Goal: Communication & Community: Answer question/provide support

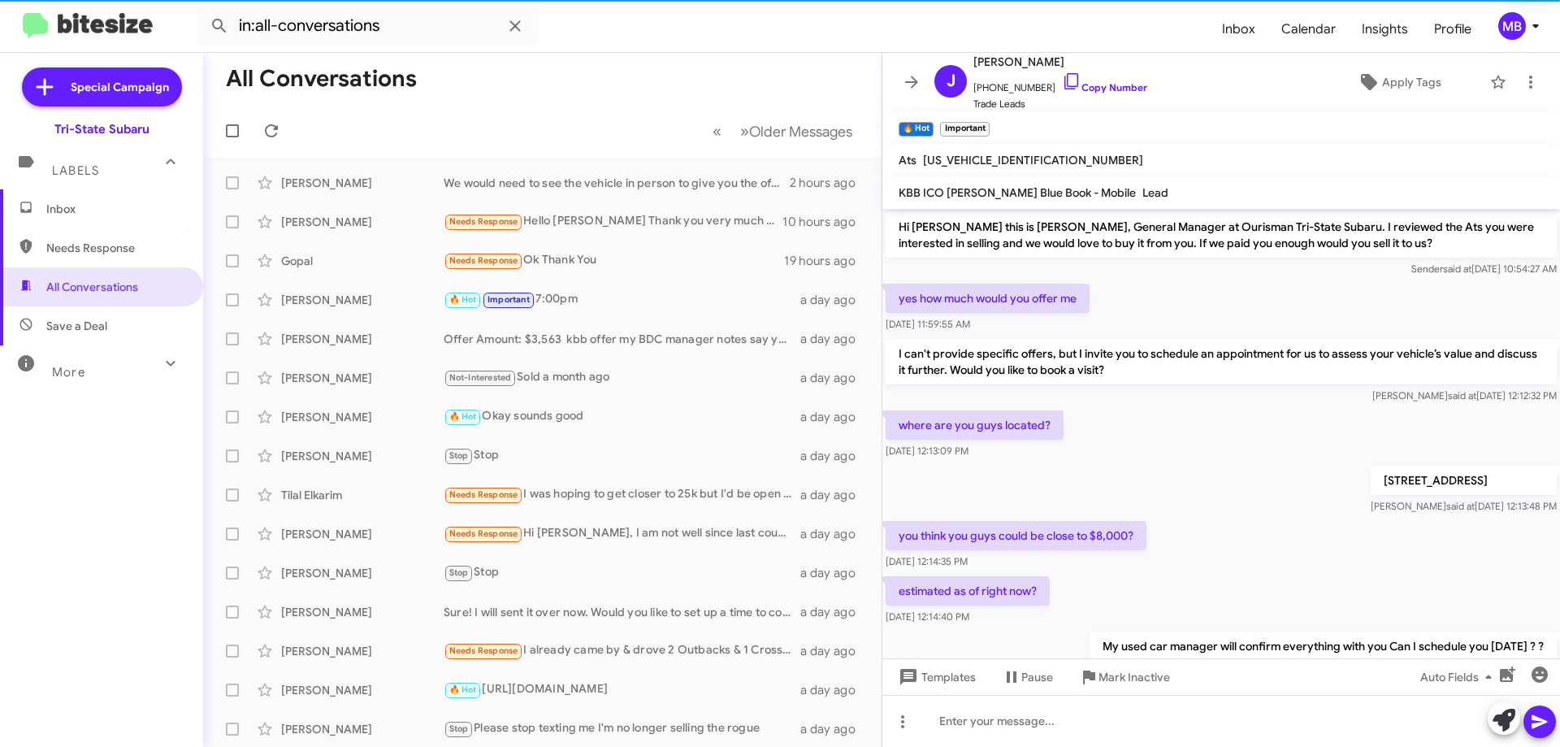
scroll to position [236, 0]
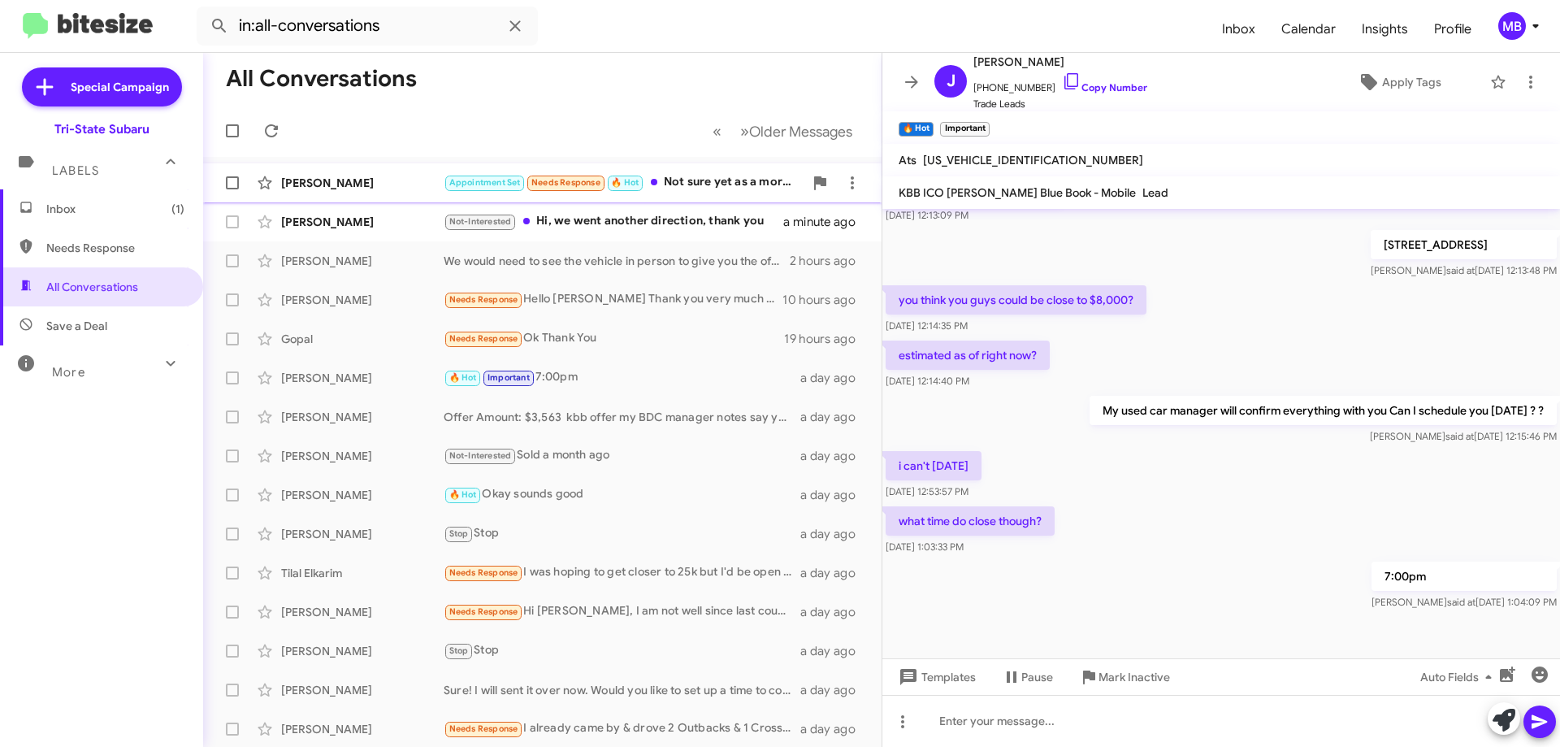
click at [698, 188] on div "Appointment Set Needs Response 🔥 Hot Not sure yet as a morning work thing lande…" at bounding box center [624, 182] width 360 height 19
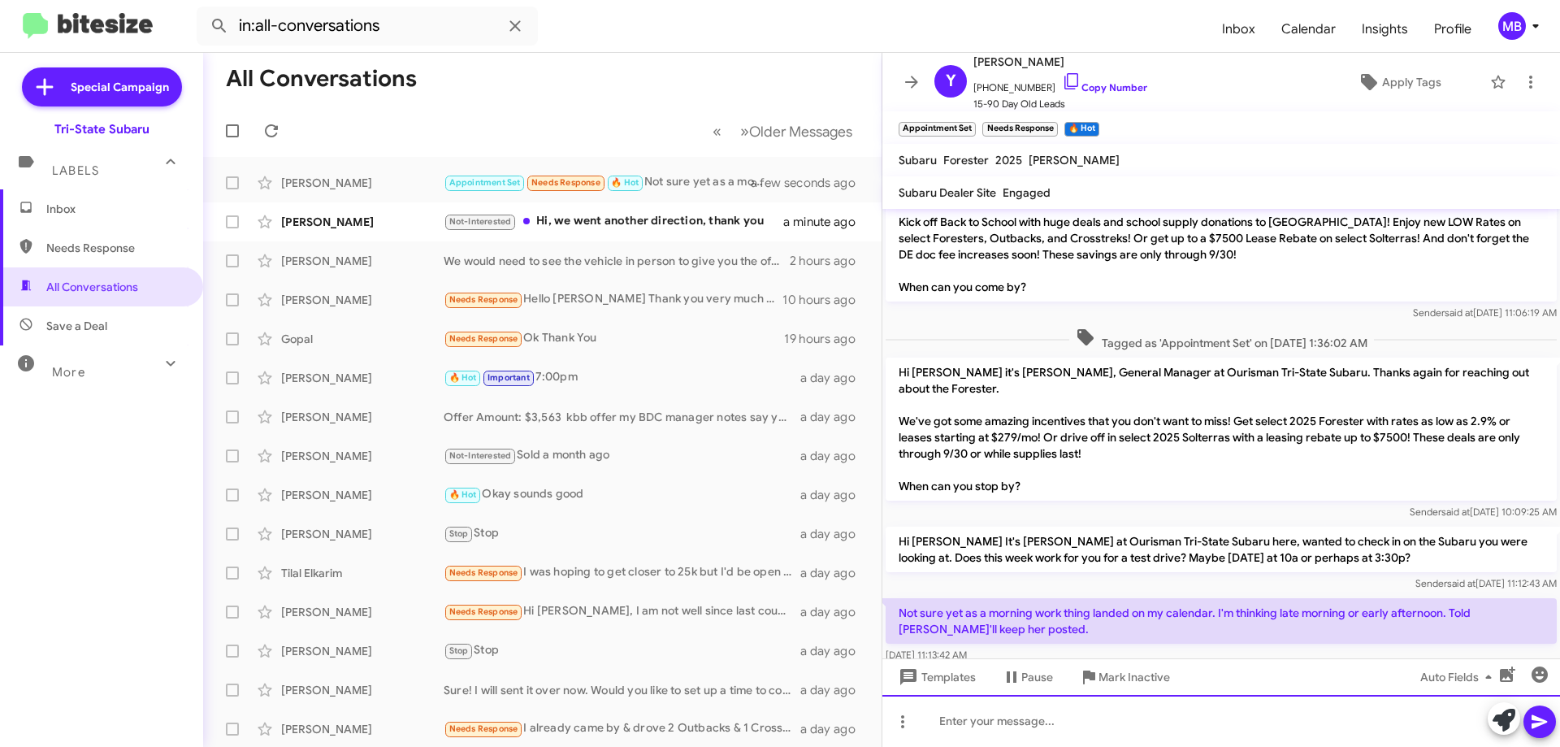
drag, startPoint x: 1165, startPoint y: 725, endPoint x: 1357, endPoint y: 726, distance: 192.5
click at [1167, 723] on div at bounding box center [1220, 721] width 677 height 52
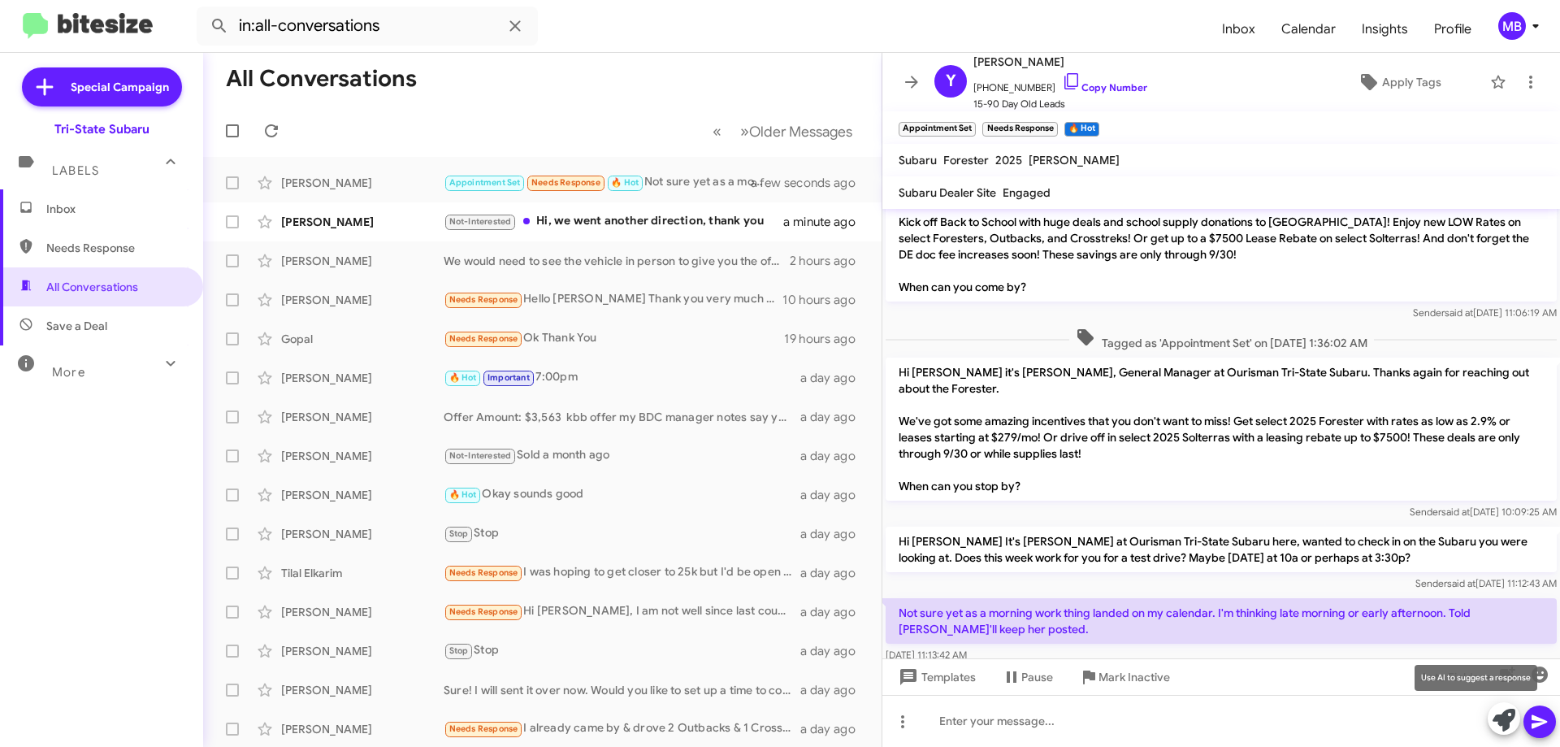
click at [1505, 726] on icon at bounding box center [1503, 719] width 23 height 23
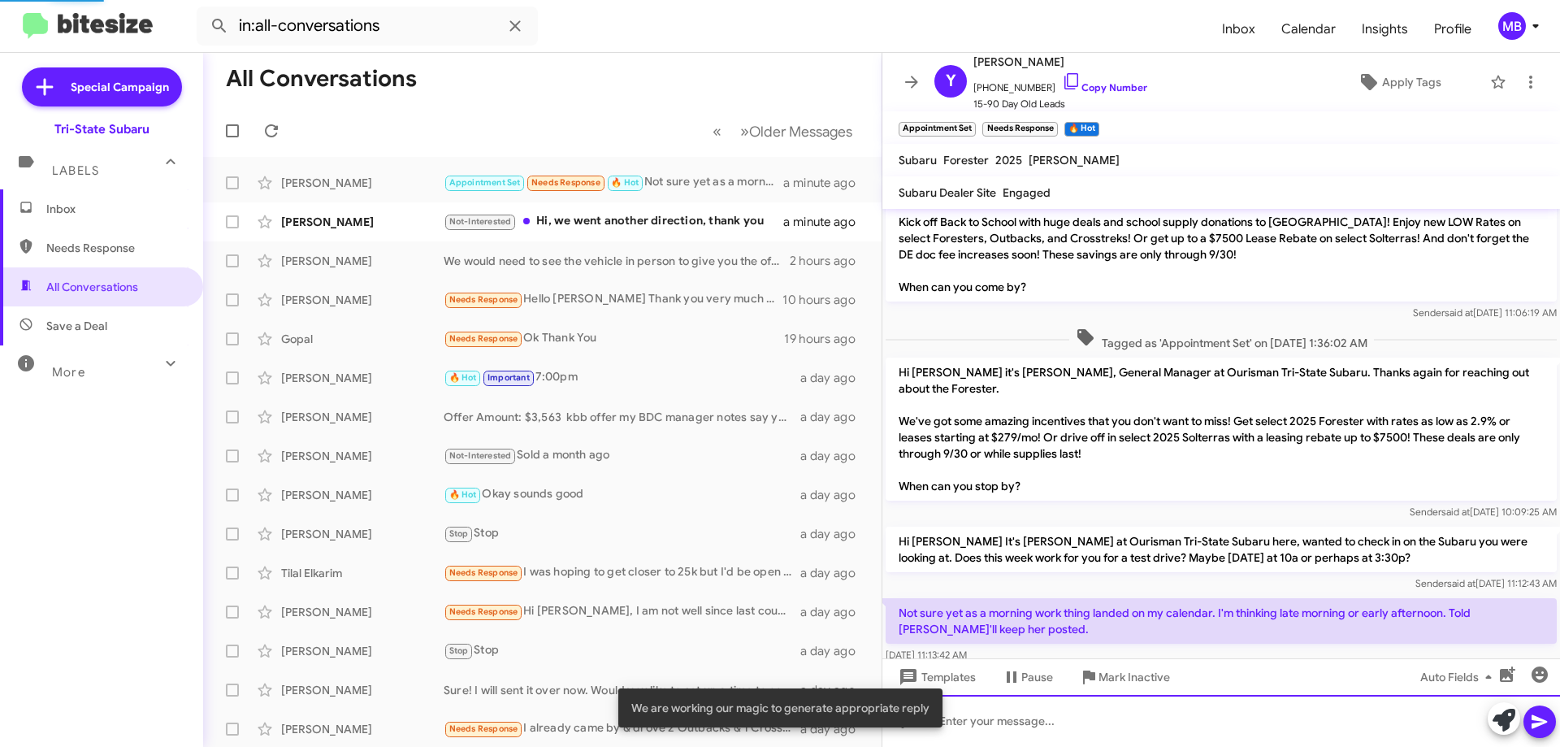
click at [1294, 744] on div at bounding box center [1220, 721] width 677 height 52
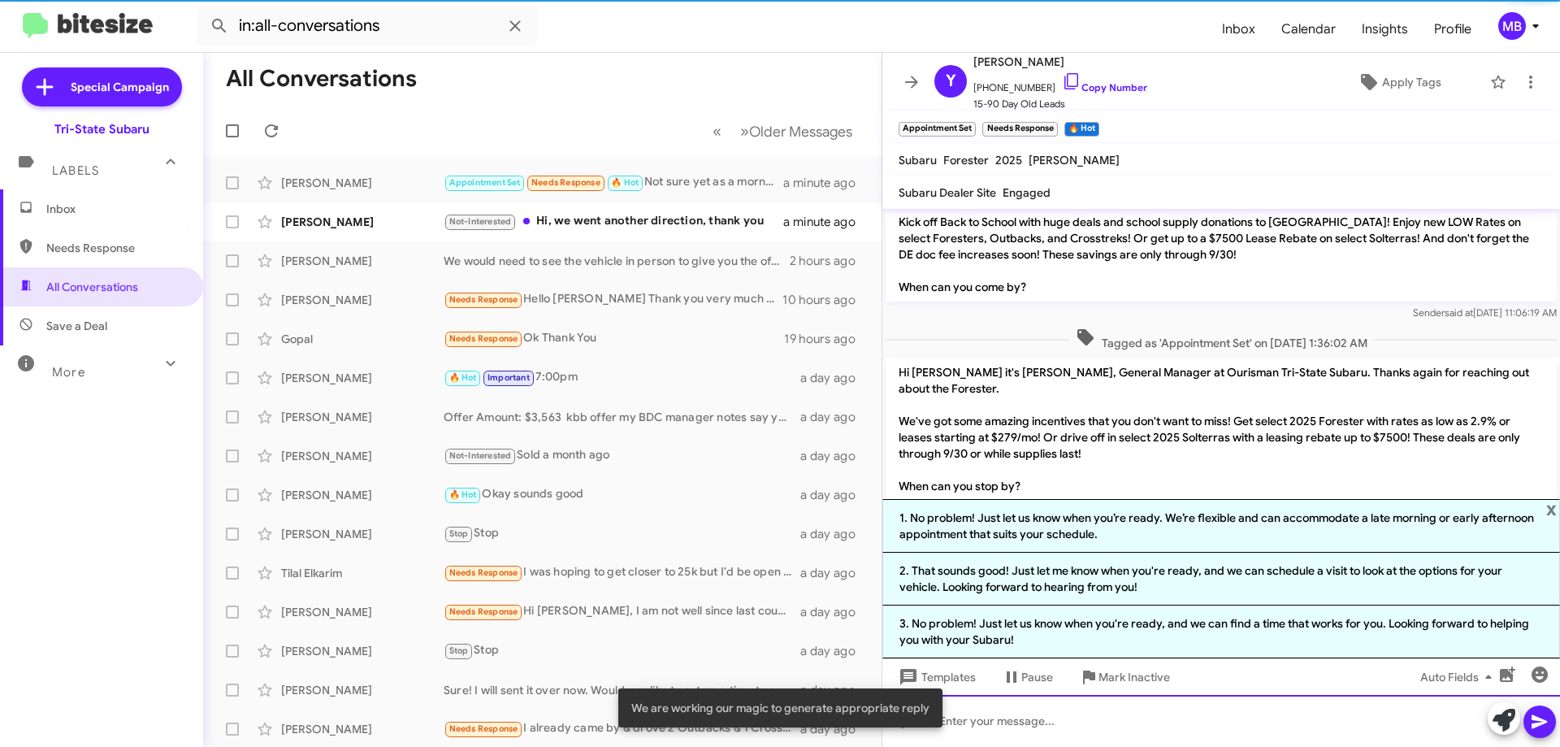
scroll to position [236, 0]
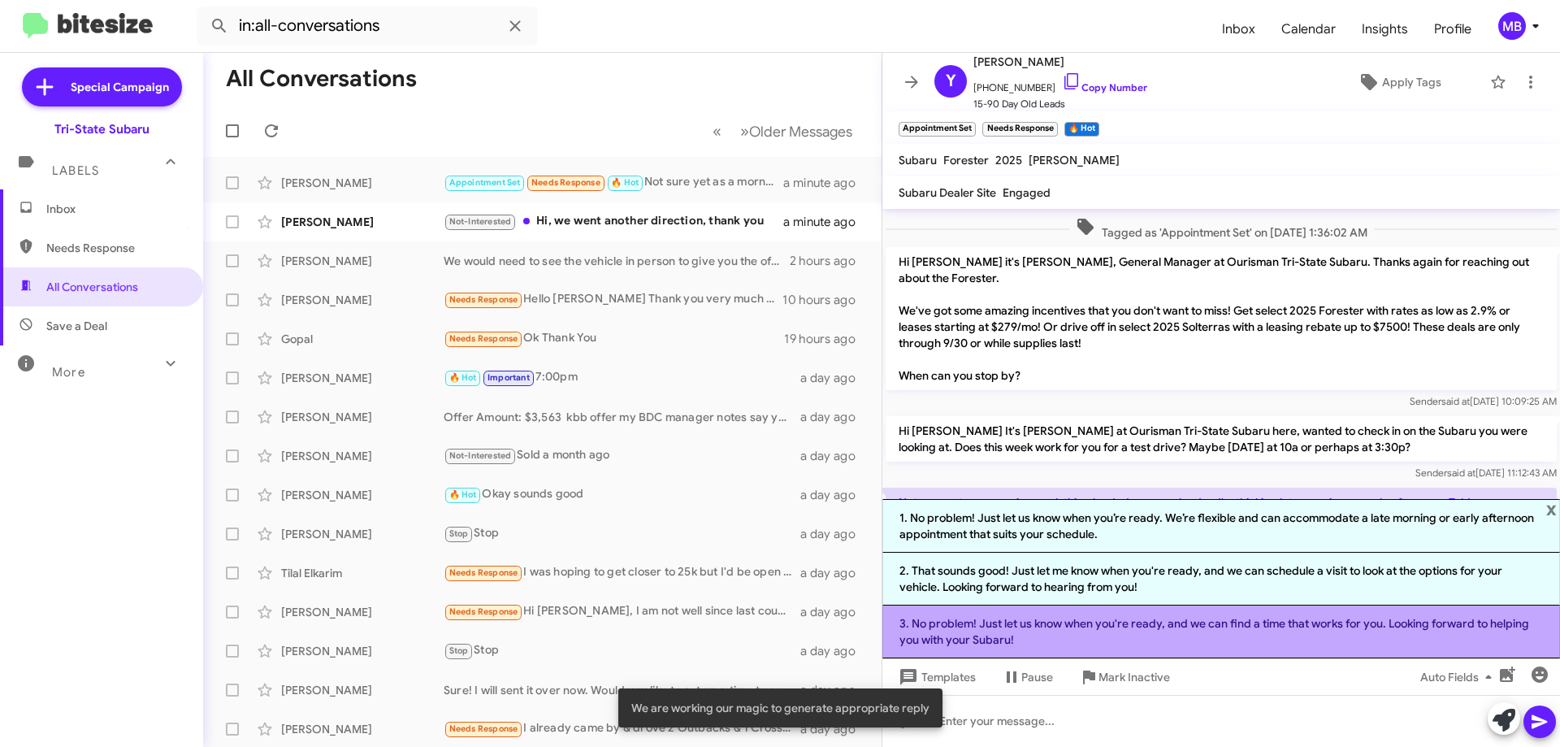
click at [1287, 630] on li "3. No problem! Just let us know when you're ready, and we can find a time that …" at bounding box center [1220, 631] width 677 height 53
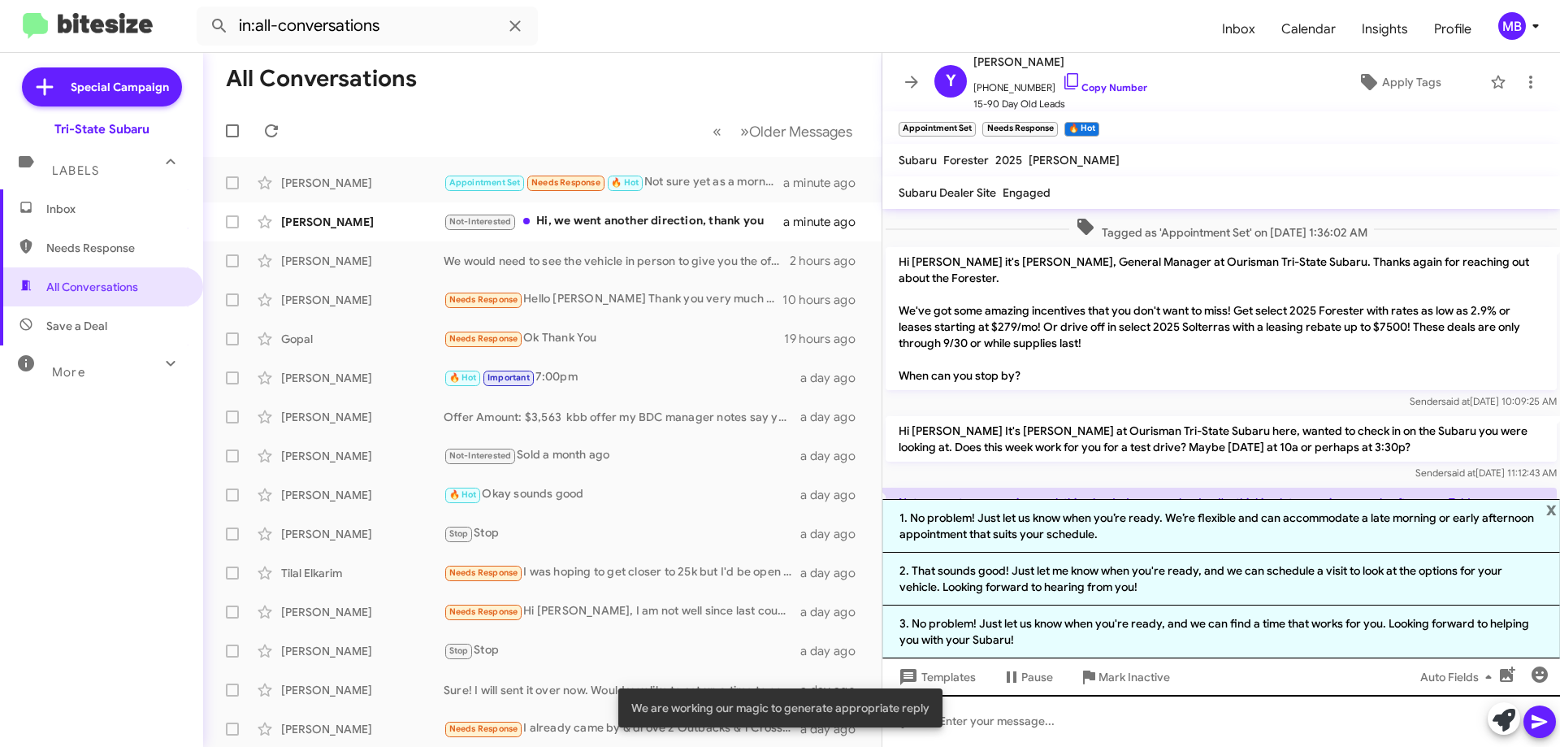
scroll to position [141, 0]
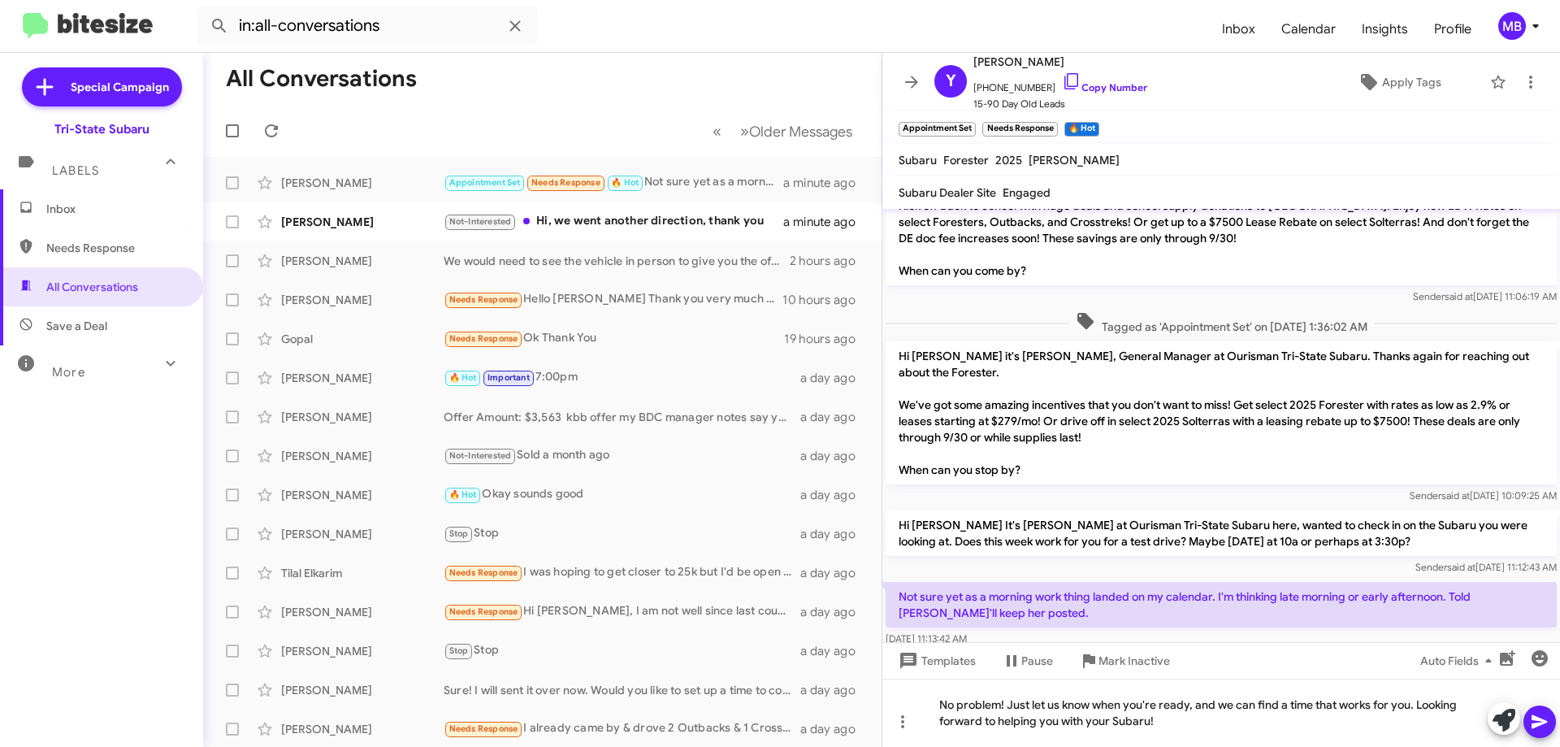
click at [1547, 724] on icon at bounding box center [1539, 721] width 19 height 19
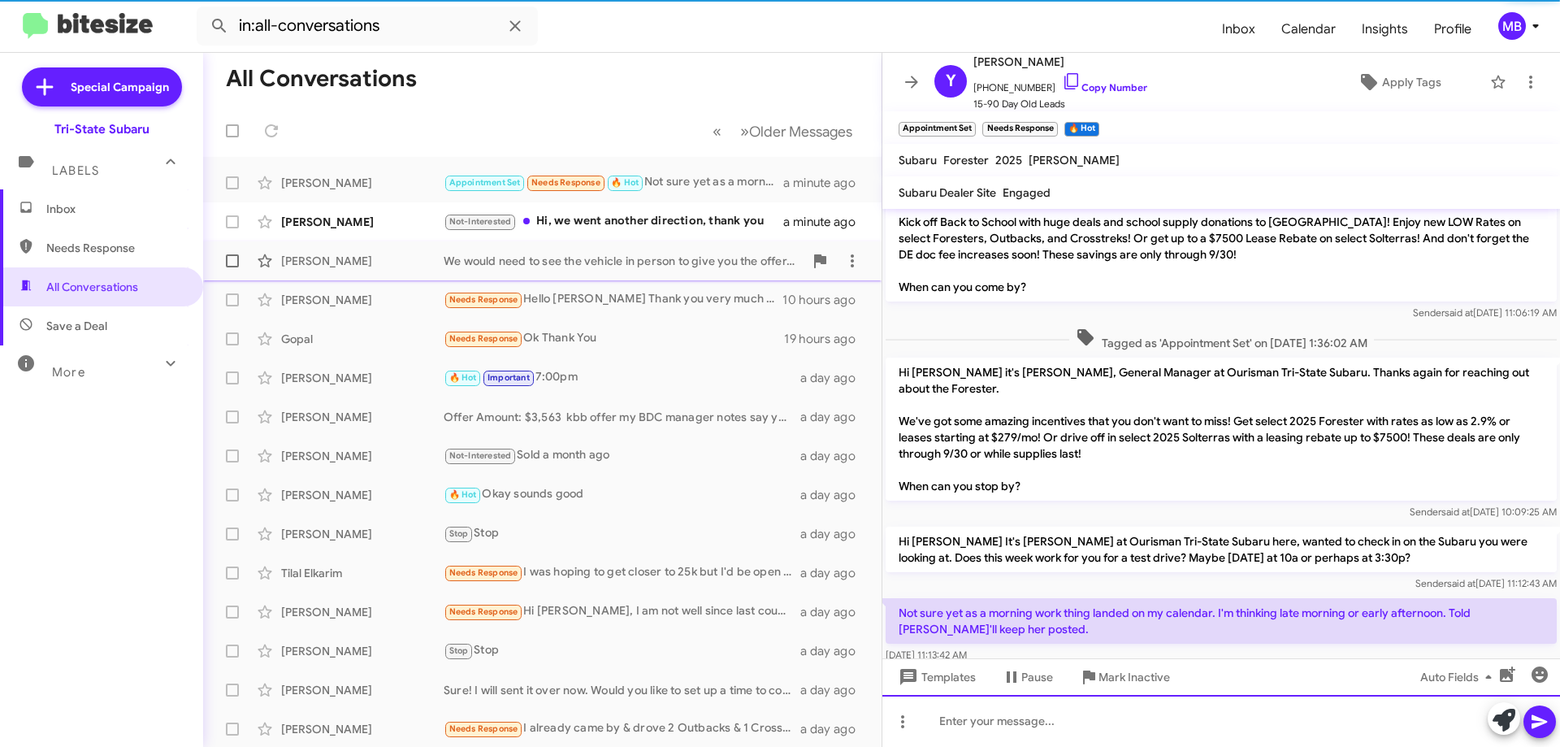
scroll to position [0, 0]
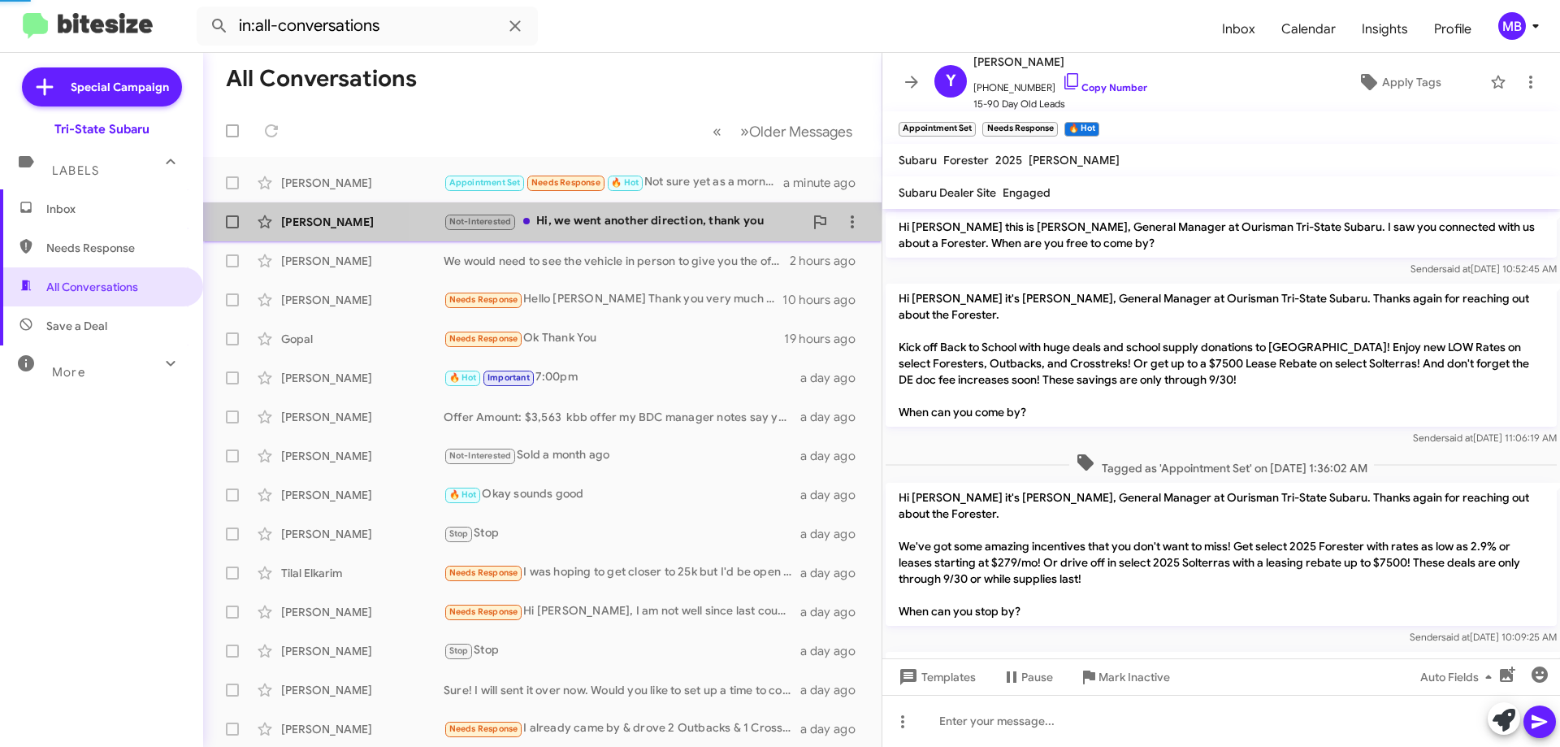
click at [666, 223] on div "Not-Interested Hi, we went another direction, thank you" at bounding box center [624, 221] width 360 height 19
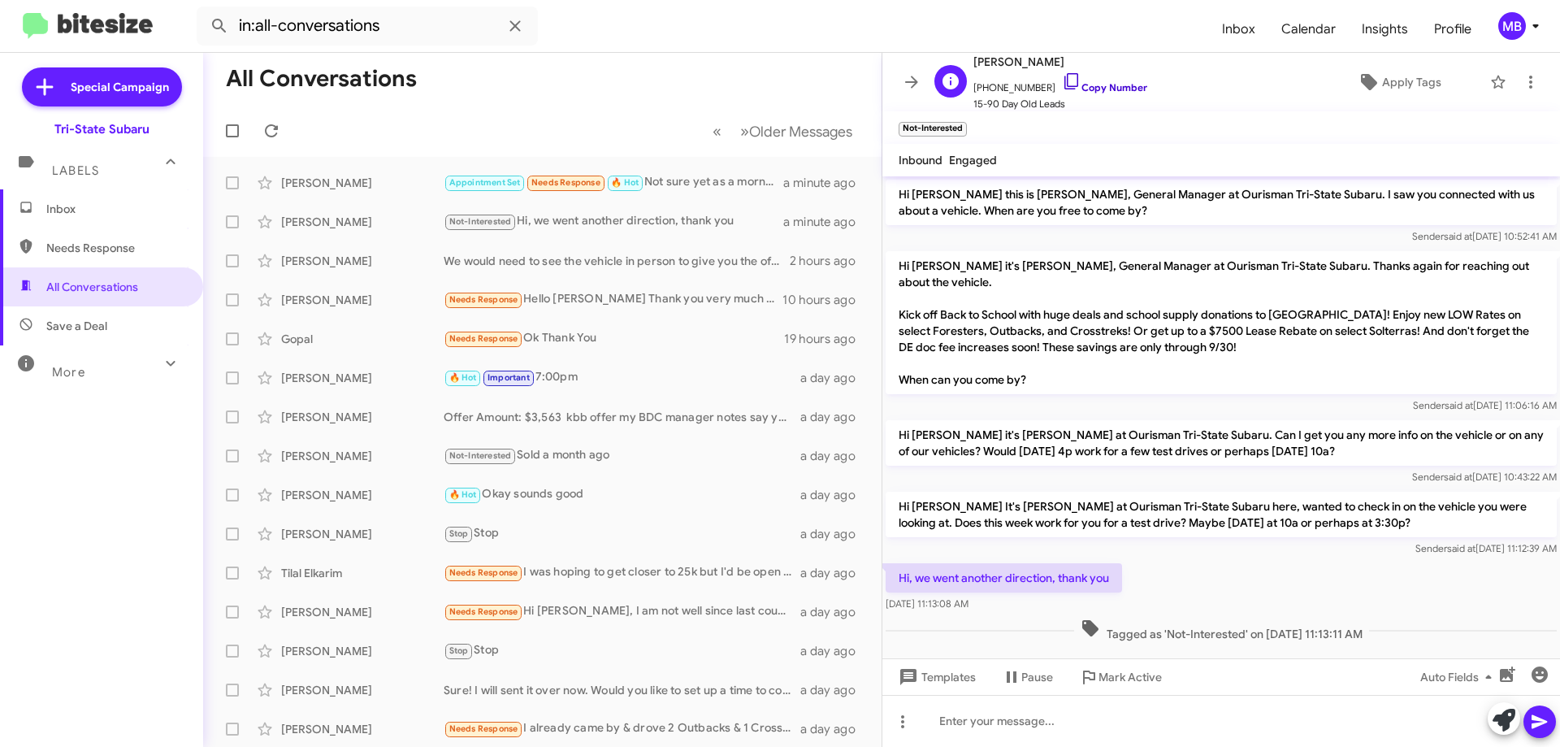
click at [1116, 84] on link "Copy Number" at bounding box center [1104, 87] width 85 height 12
drag, startPoint x: 1396, startPoint y: 624, endPoint x: 902, endPoint y: 539, distance: 500.4
click at [902, 539] on div "Hi [PERSON_NAME] this is [PERSON_NAME], General Manager at Ourisman Tri-State S…" at bounding box center [1220, 410] width 677 height 469
drag, startPoint x: 956, startPoint y: 551, endPoint x: 967, endPoint y: 556, distance: 11.6
copy div "Sender said at [DATE] 11:12:39 AM Hi, we went another direction, thank you [DAT…"
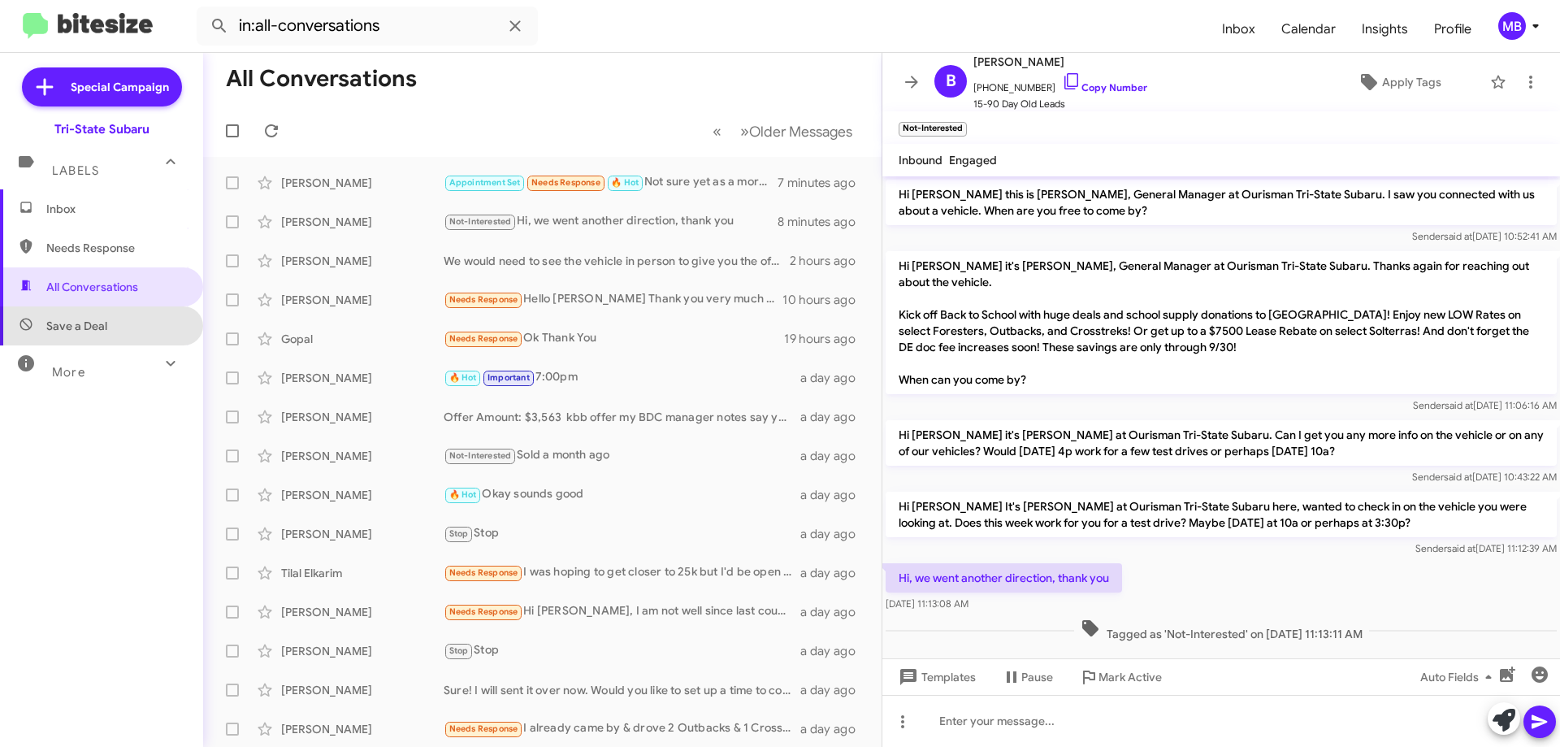
click at [145, 327] on span "Save a Deal" at bounding box center [101, 325] width 203 height 39
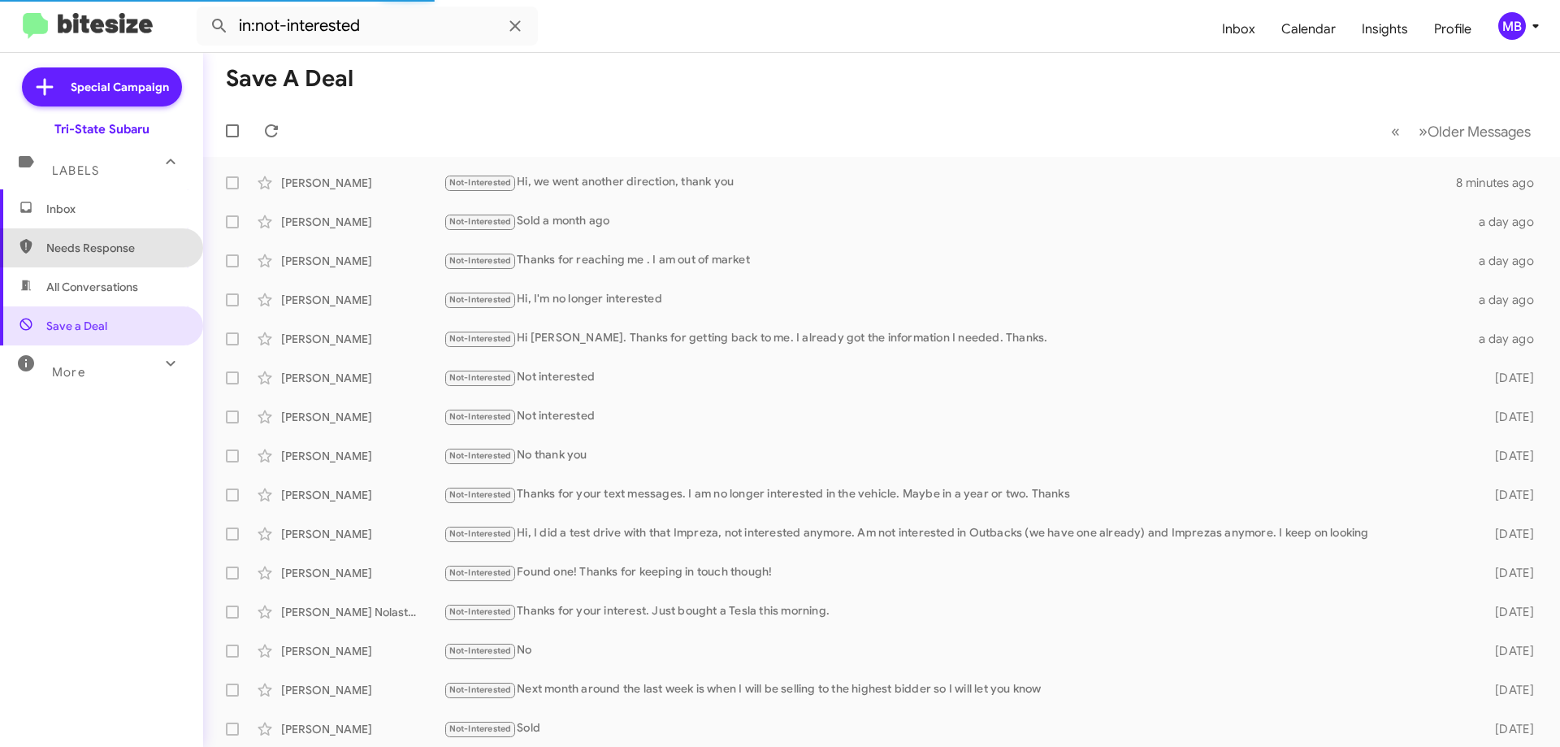
click at [143, 253] on span "Needs Response" at bounding box center [115, 248] width 138 height 16
type input "in:needs-response"
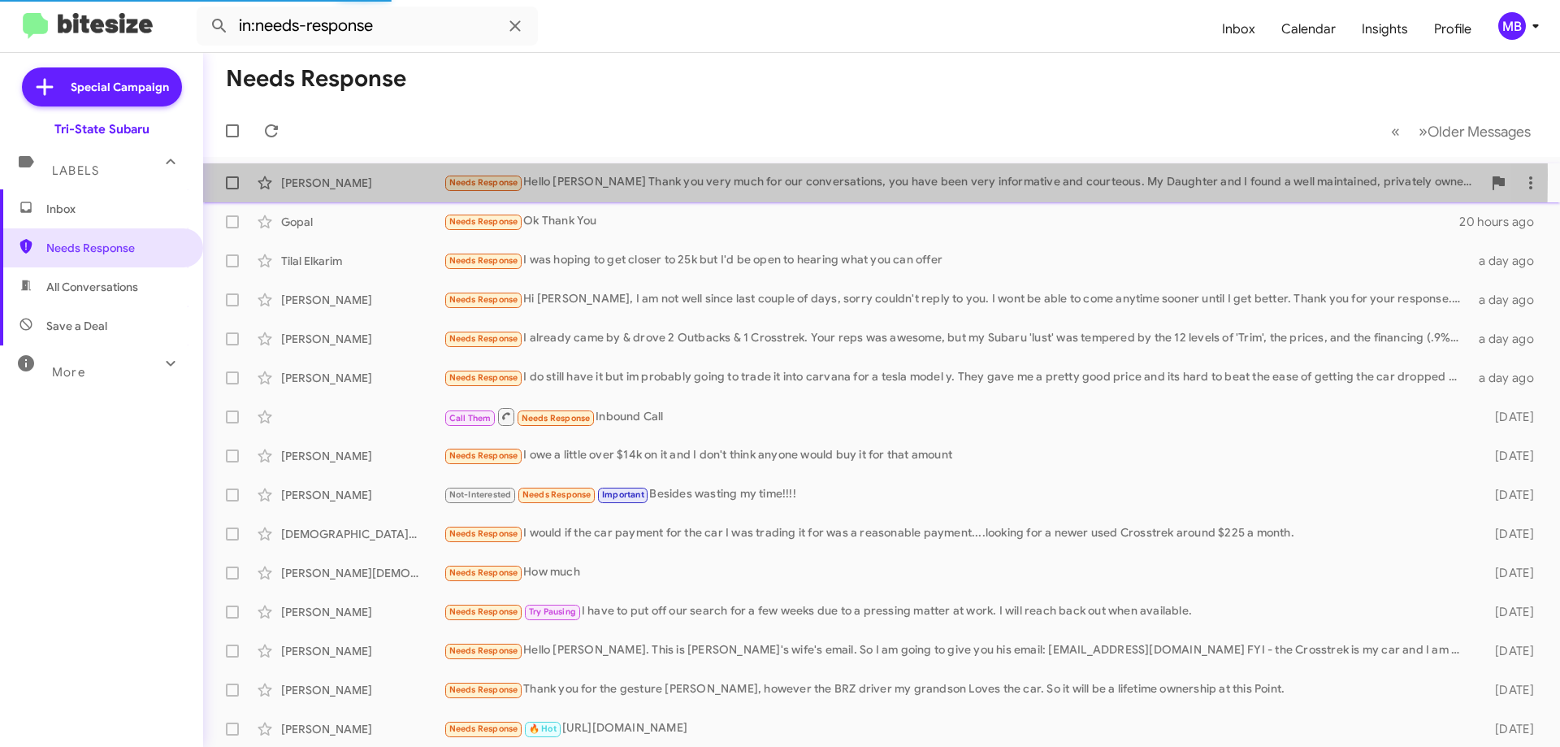
click at [394, 175] on div "[PERSON_NAME]" at bounding box center [362, 183] width 162 height 16
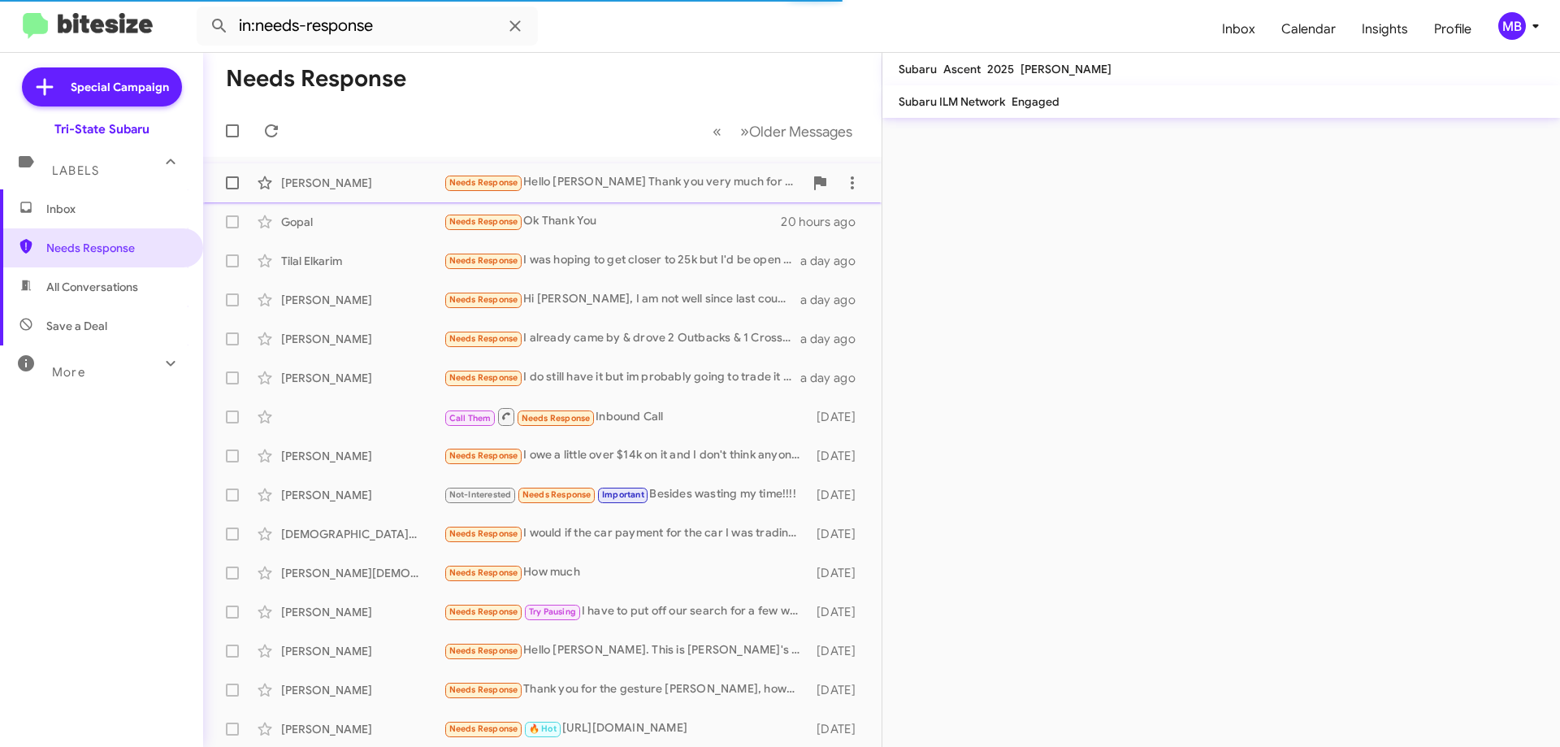
click at [598, 180] on div "Needs Response Hello [PERSON_NAME] Thank you very much for our conversations, y…" at bounding box center [624, 182] width 360 height 19
click at [88, 195] on span "Inbox" at bounding box center [101, 208] width 203 height 39
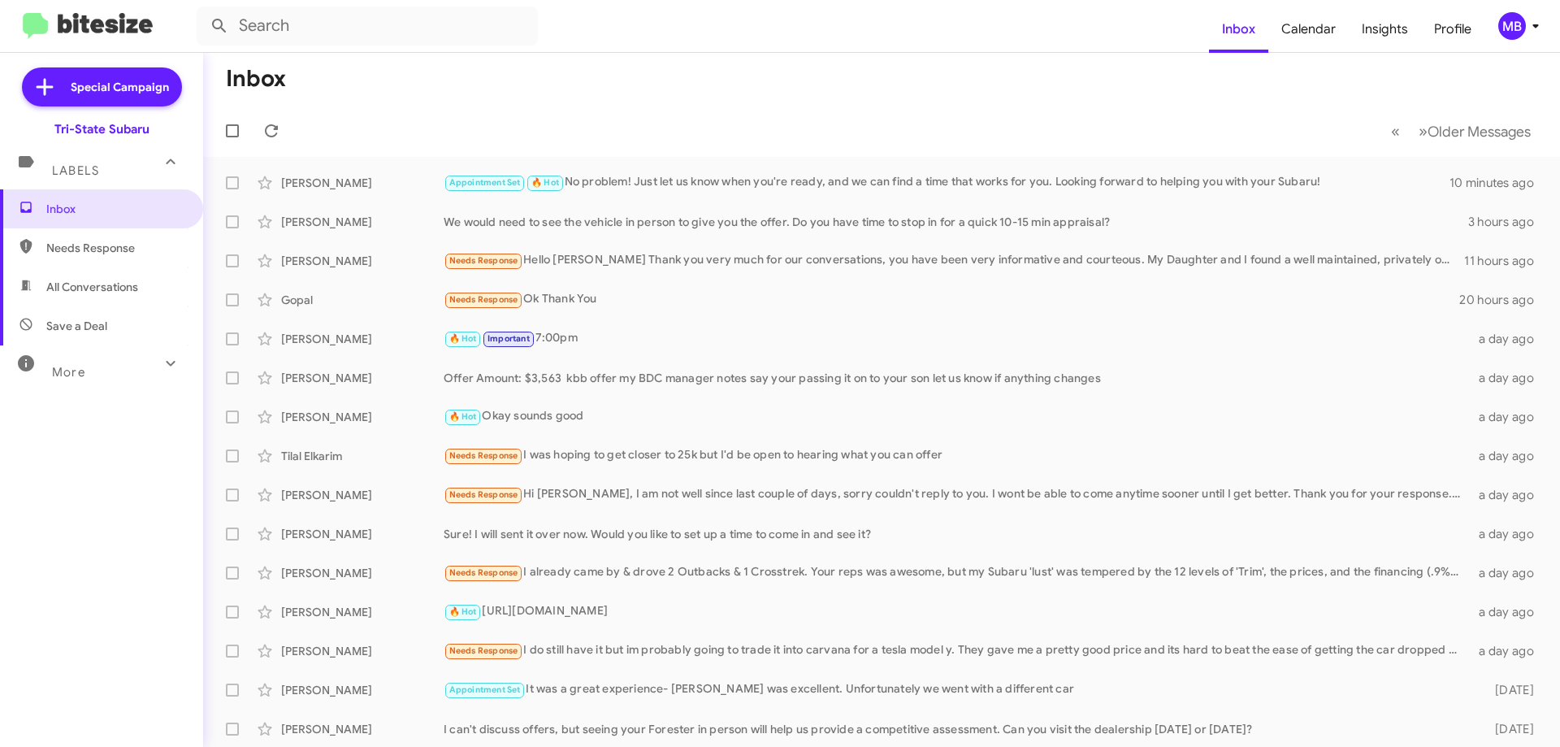
click at [145, 318] on span "Save a Deal" at bounding box center [101, 325] width 203 height 39
type input "in:not-interested"
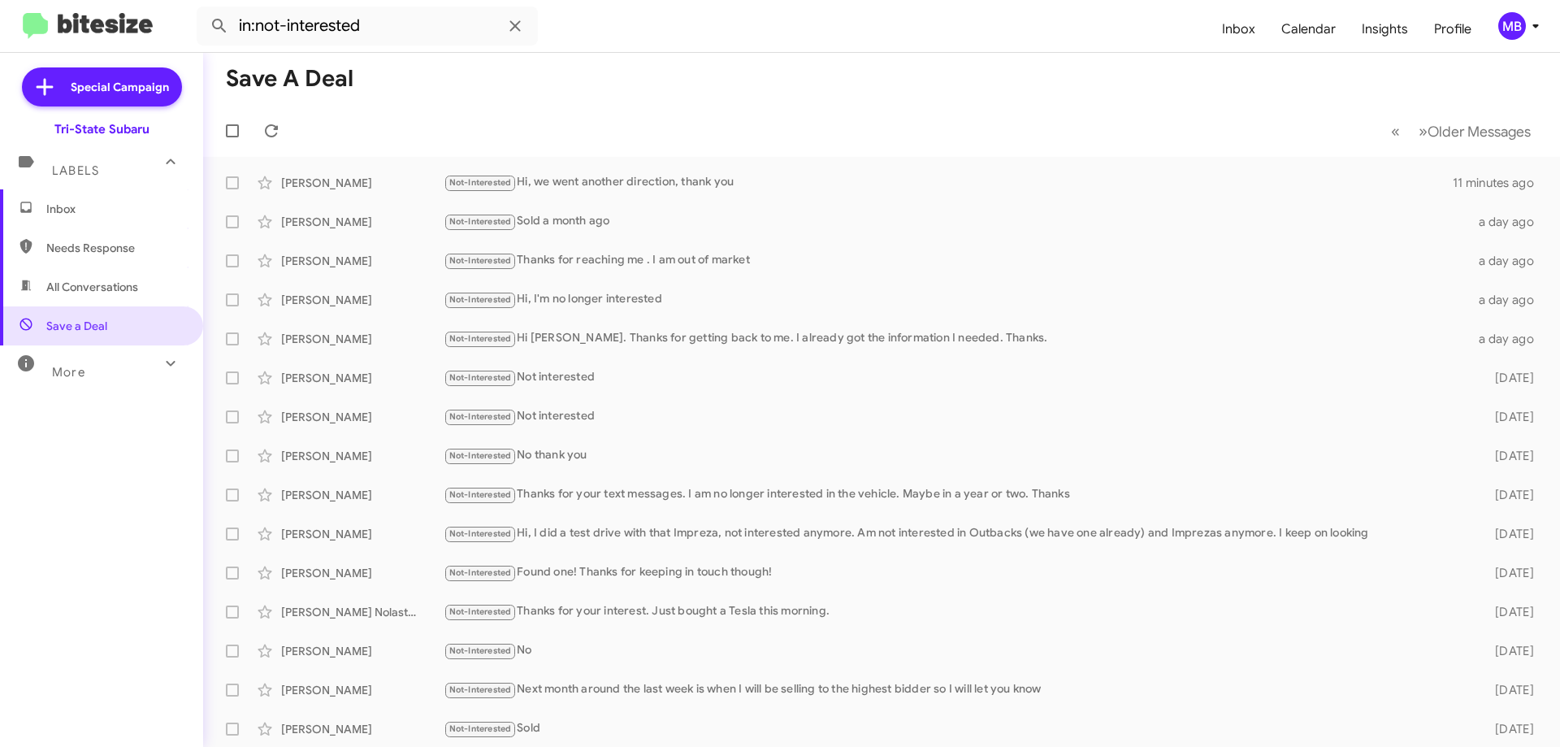
click at [113, 214] on span "Inbox" at bounding box center [115, 209] width 138 height 16
